Goal: Task Accomplishment & Management: Use online tool/utility

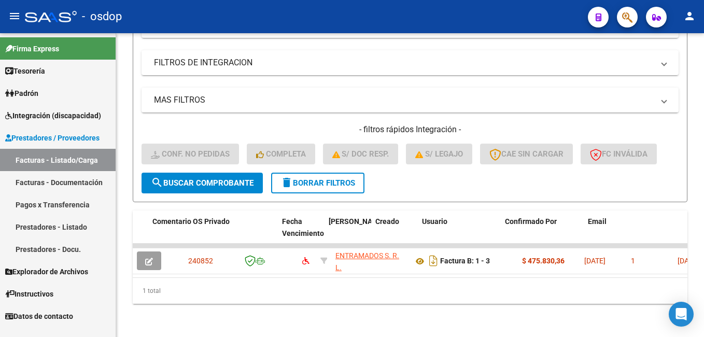
scroll to position [0, 1079]
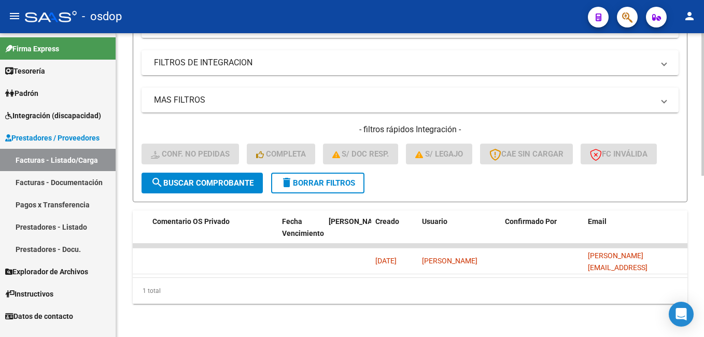
click at [306, 178] on span "delete Borrar Filtros" at bounding box center [317, 182] width 75 height 9
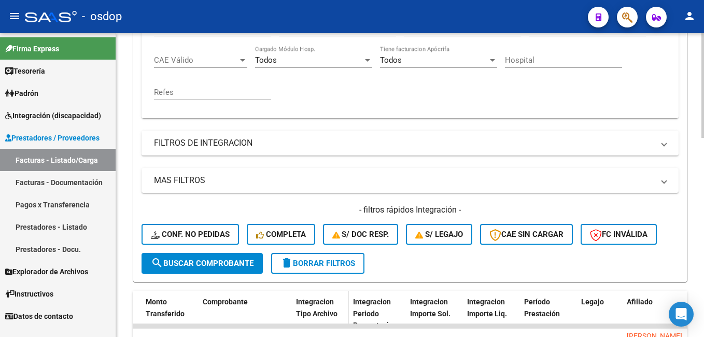
scroll to position [266, 0]
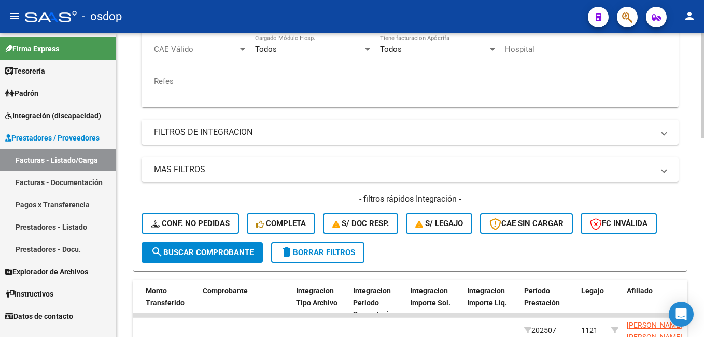
click at [323, 249] on span "delete Borrar Filtros" at bounding box center [317, 252] width 75 height 9
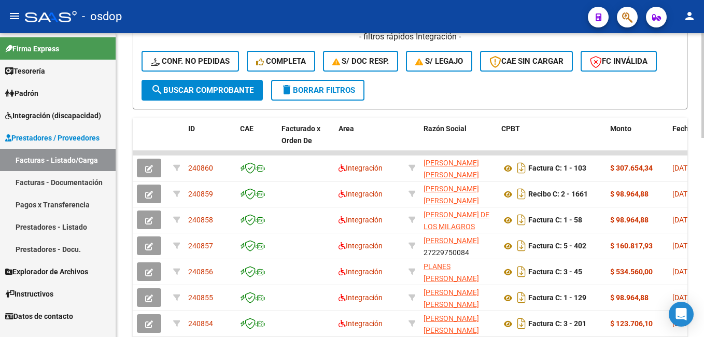
scroll to position [421, 0]
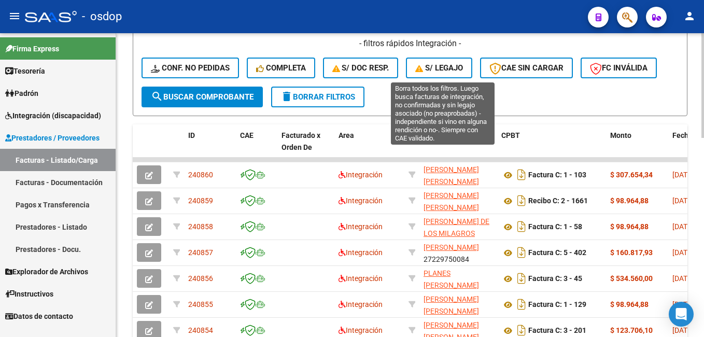
click at [429, 69] on span "S/ legajo" at bounding box center [439, 67] width 48 height 9
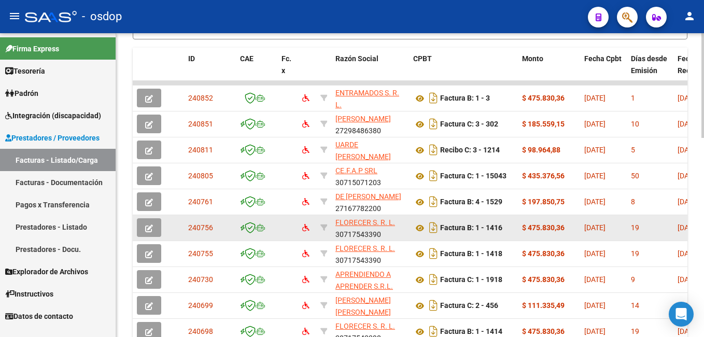
scroll to position [525, 0]
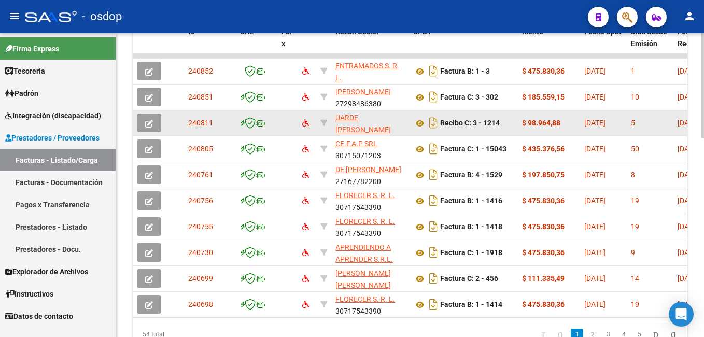
click at [146, 120] on icon "button" at bounding box center [149, 124] width 8 height 8
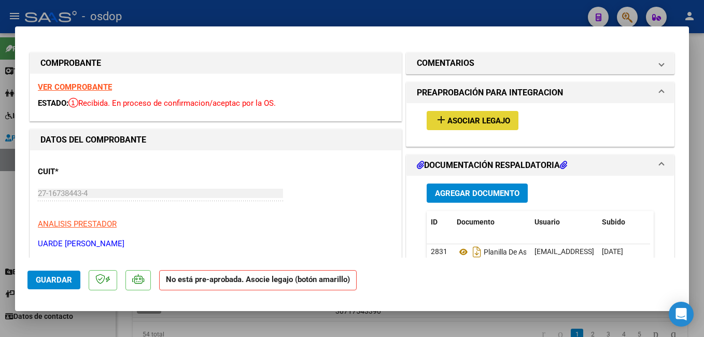
click at [459, 116] on span "Asociar Legajo" at bounding box center [478, 120] width 63 height 9
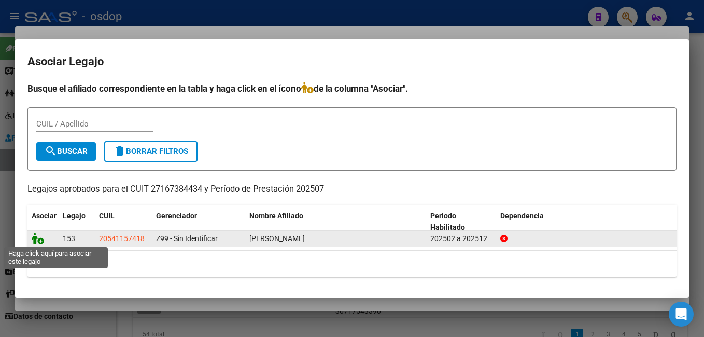
click at [39, 241] on icon at bounding box center [38, 238] width 12 height 11
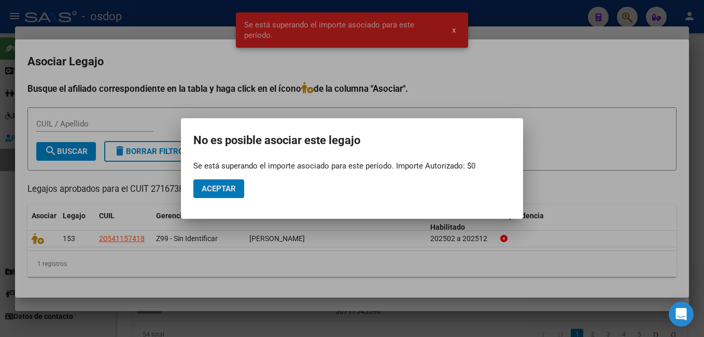
click at [236, 178] on mat-dialog-actions "Aceptar" at bounding box center [351, 188] width 317 height 35
click at [234, 187] on span "Aceptar" at bounding box center [219, 188] width 34 height 9
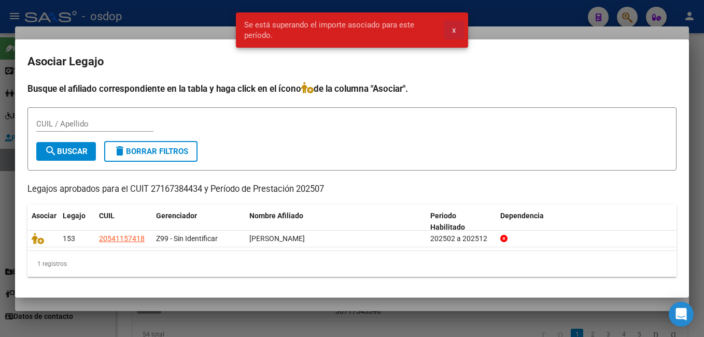
click at [456, 26] on span "x" at bounding box center [454, 29] width 4 height 9
